Goal: Check status: Check status

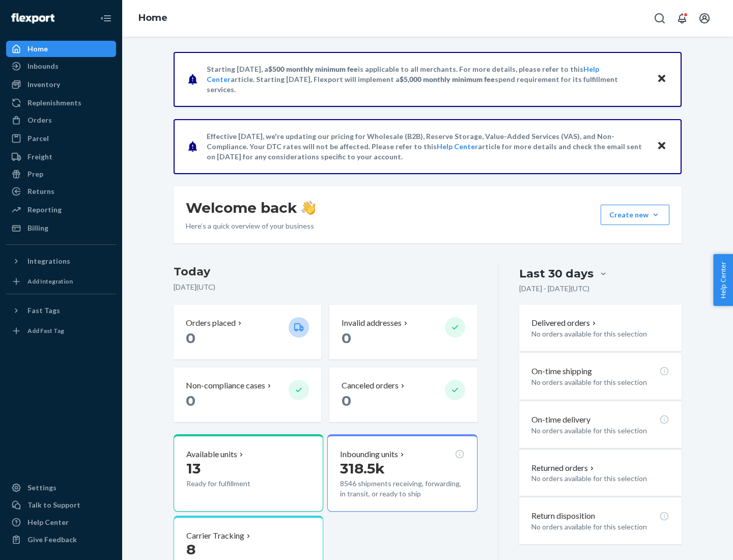
click at [656, 215] on button "Create new Create new inbound Create new order Create new product" at bounding box center [635, 215] width 69 height 20
click at [42, 66] on div "Inbounds" at bounding box center [43, 66] width 31 height 10
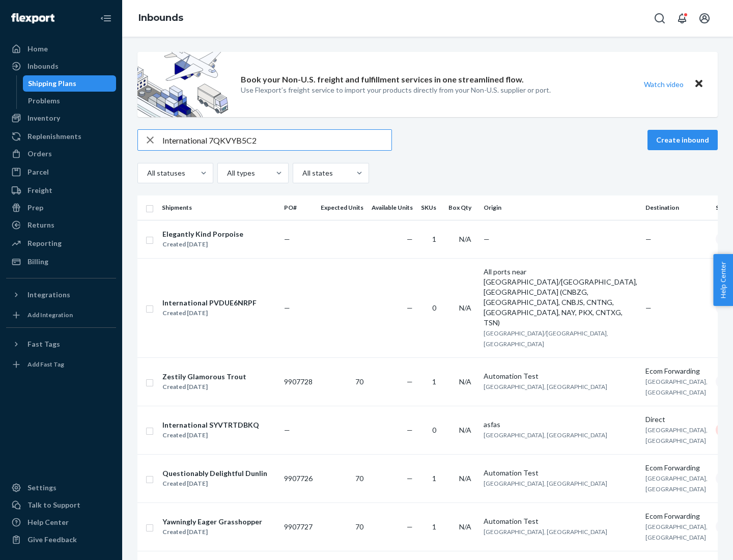
type input "International 7QKVYB5C29"
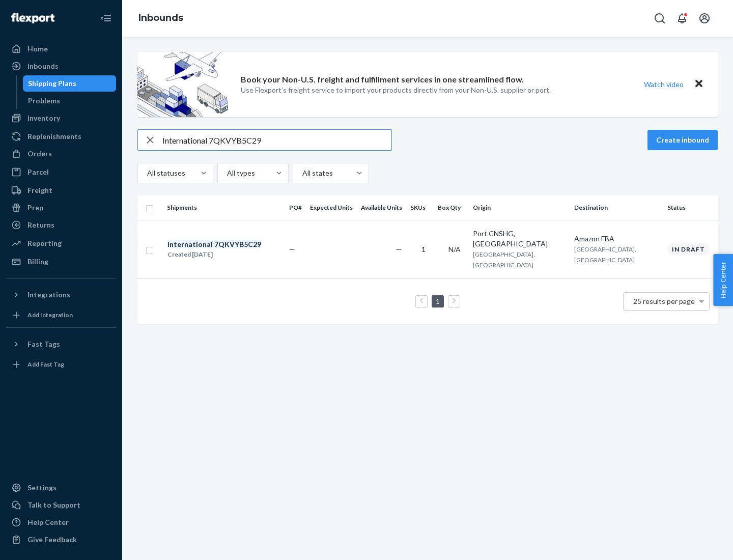
click at [232, 250] on div "Created [DATE]" at bounding box center [215, 255] width 94 height 10
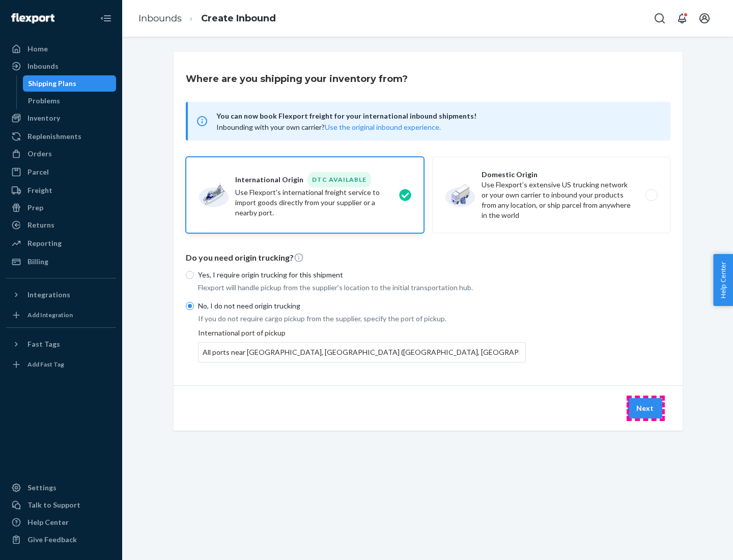
click at [646, 408] on button "Next" at bounding box center [645, 408] width 35 height 20
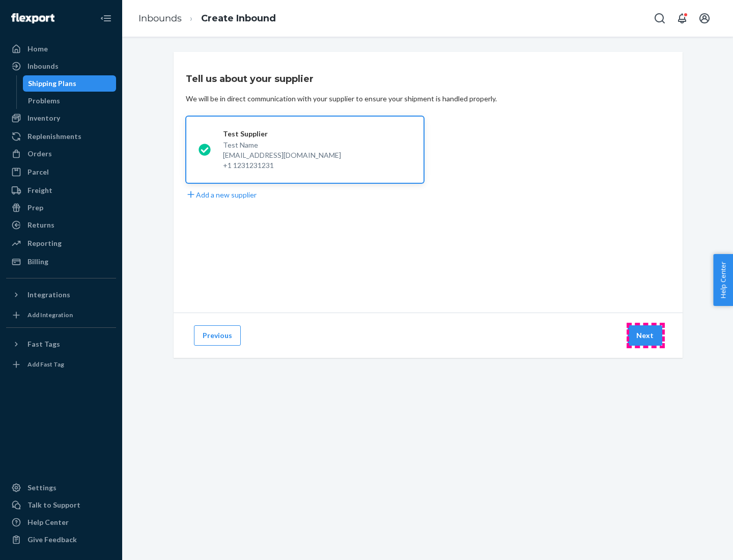
click at [646, 336] on button "Next" at bounding box center [645, 335] width 35 height 20
